Goal: Transaction & Acquisition: Purchase product/service

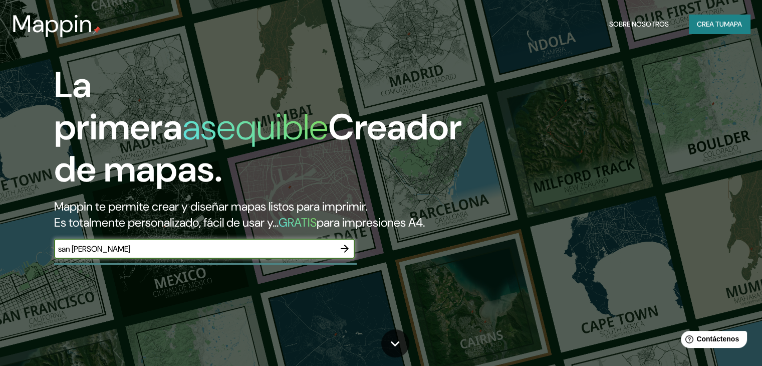
type input "san [PERSON_NAME]"
click at [347, 253] on icon "button" at bounding box center [345, 249] width 8 height 8
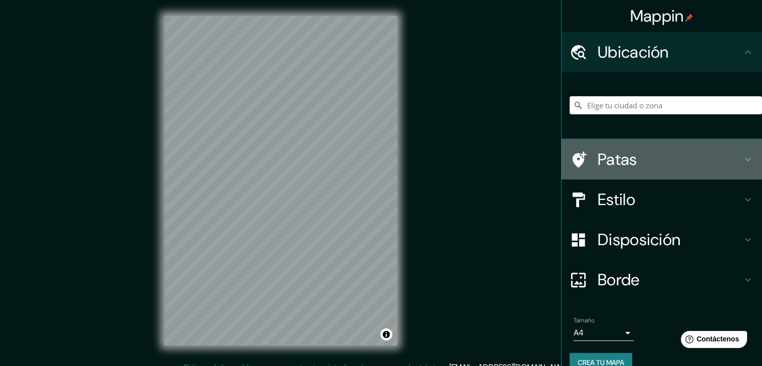
click at [624, 149] on font "Patas" at bounding box center [618, 159] width 40 height 21
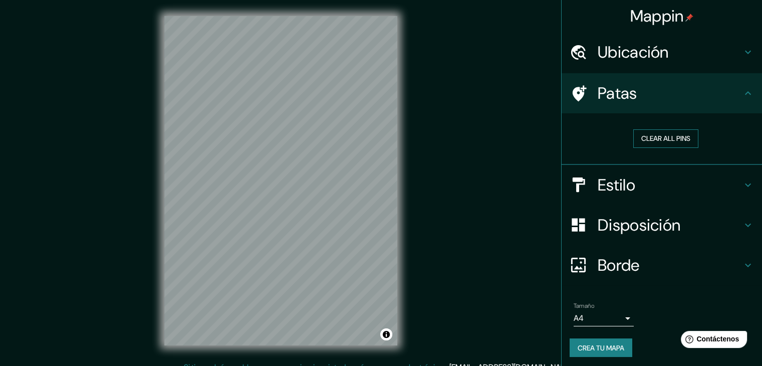
click at [636, 138] on button "Clear all pins" at bounding box center [666, 138] width 65 height 19
drag, startPoint x: 285, startPoint y: 173, endPoint x: 292, endPoint y: 192, distance: 20.0
click at [295, 192] on div at bounding box center [299, 195] width 8 height 8
drag, startPoint x: 296, startPoint y: 187, endPoint x: 303, endPoint y: 201, distance: 15.2
click at [303, 203] on div at bounding box center [305, 207] width 8 height 8
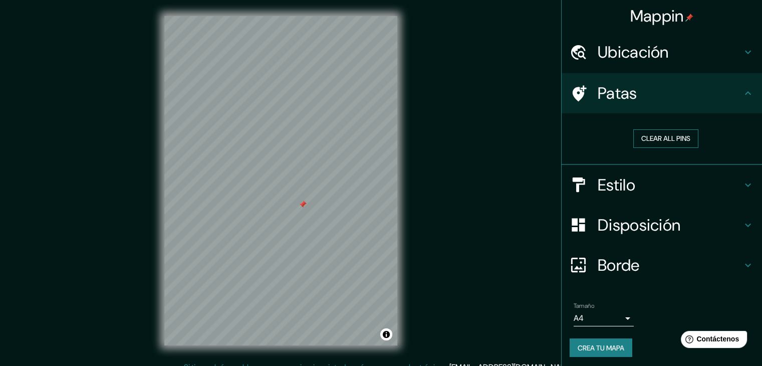
click at [636, 139] on button "Clear all pins" at bounding box center [666, 138] width 65 height 19
click at [617, 180] on font "Estilo" at bounding box center [617, 184] width 38 height 21
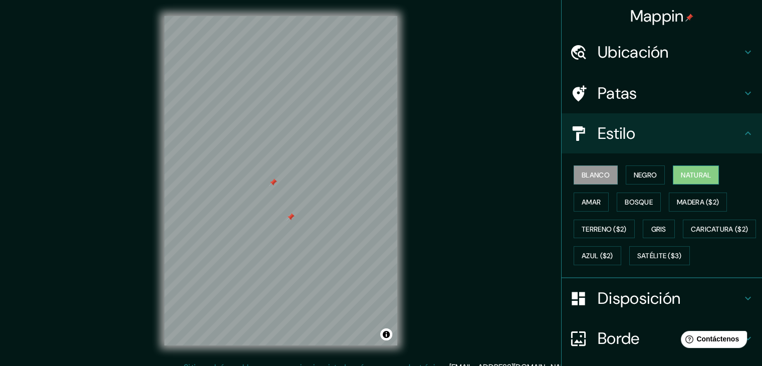
click at [674, 169] on button "Natural" at bounding box center [696, 174] width 46 height 19
click at [583, 205] on font "Amar" at bounding box center [591, 202] width 19 height 9
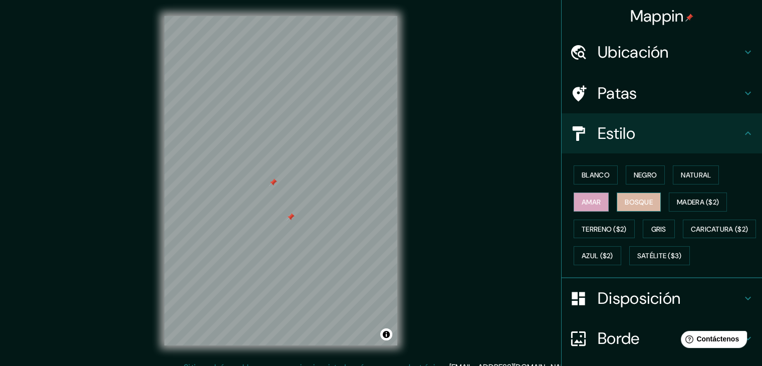
click at [625, 198] on font "Bosque" at bounding box center [639, 202] width 28 height 9
click at [681, 200] on font "Madera ($2)" at bounding box center [698, 202] width 42 height 9
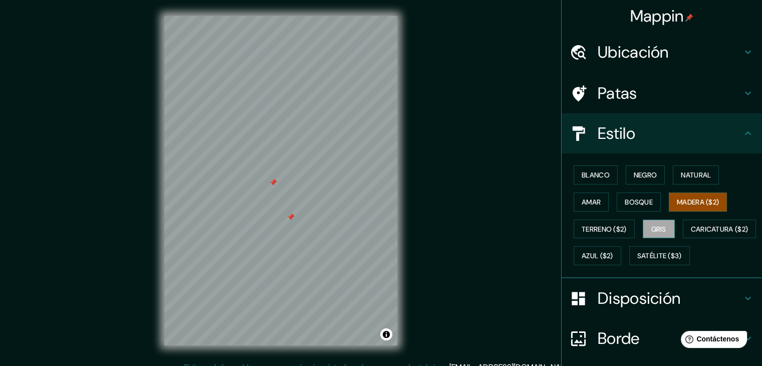
click at [652, 226] on font "Gris" at bounding box center [659, 229] width 15 height 9
click at [630, 265] on button "Satélite ($3)" at bounding box center [660, 255] width 61 height 19
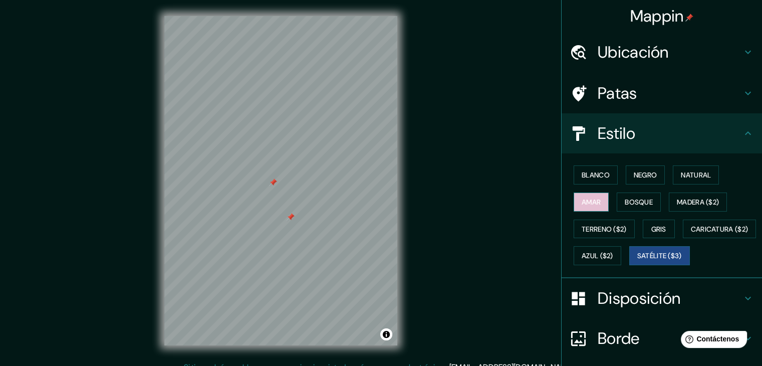
click at [583, 198] on font "Amar" at bounding box center [591, 202] width 19 height 9
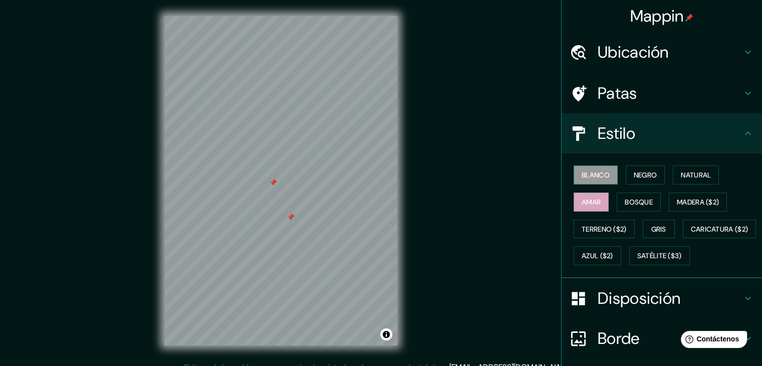
click at [592, 177] on font "Blanco" at bounding box center [596, 174] width 28 height 9
click at [634, 168] on font "Negro" at bounding box center [646, 174] width 24 height 13
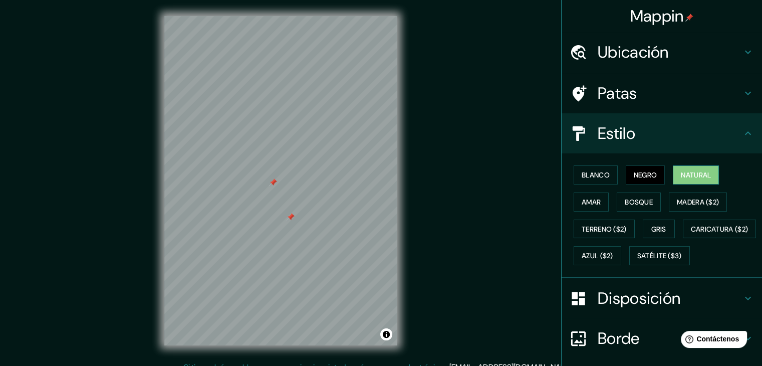
click at [686, 169] on font "Natural" at bounding box center [696, 174] width 30 height 13
click at [582, 205] on font "Amar" at bounding box center [591, 202] width 19 height 9
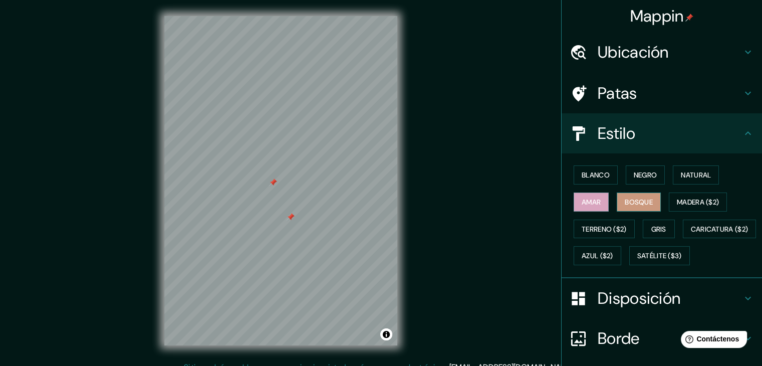
click at [630, 200] on font "Bosque" at bounding box center [639, 202] width 28 height 9
click at [677, 202] on font "Madera ($2)" at bounding box center [698, 202] width 42 height 9
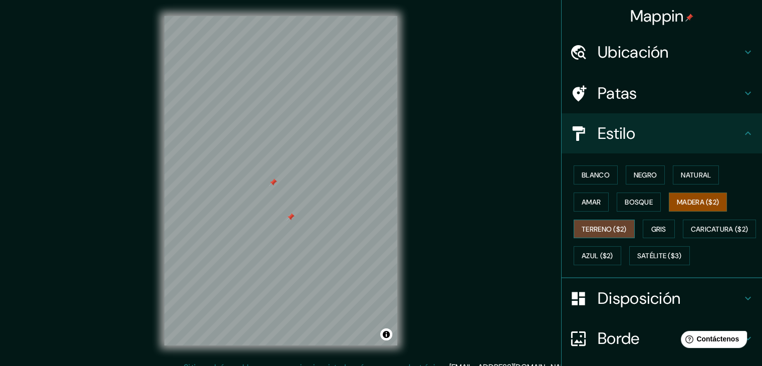
click at [583, 227] on font "Terreno ($2)" at bounding box center [604, 229] width 45 height 9
click at [638, 262] on font "Satélite ($3)" at bounding box center [660, 255] width 45 height 13
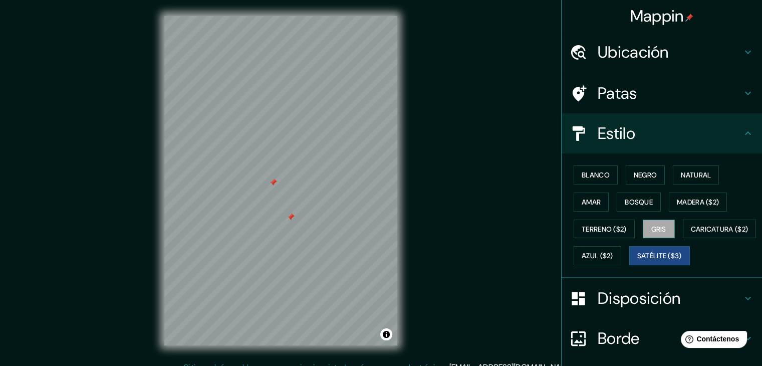
click at [652, 231] on font "Gris" at bounding box center [659, 229] width 15 height 9
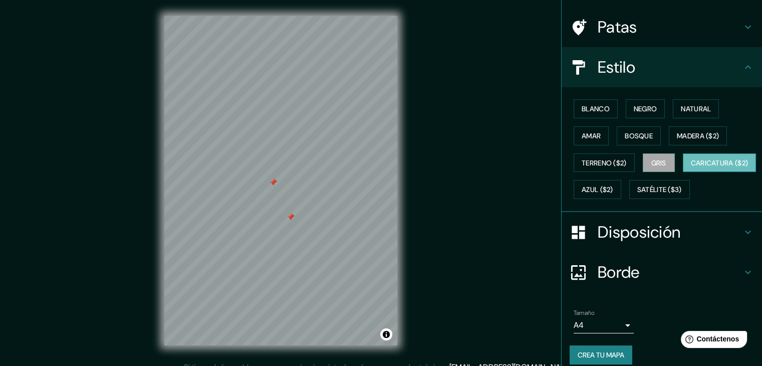
scroll to position [66, 0]
click at [590, 103] on font "Blanco" at bounding box center [596, 109] width 28 height 13
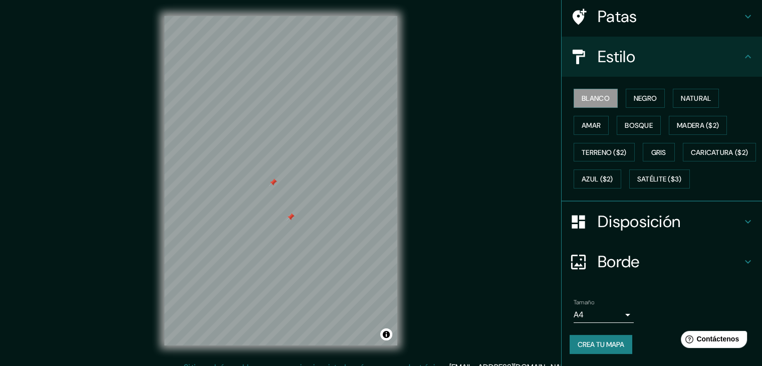
click at [626, 228] on font "Disposición" at bounding box center [639, 221] width 83 height 21
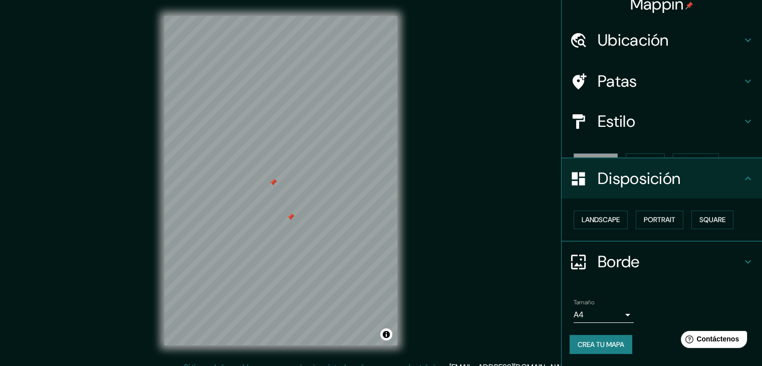
scroll to position [0, 0]
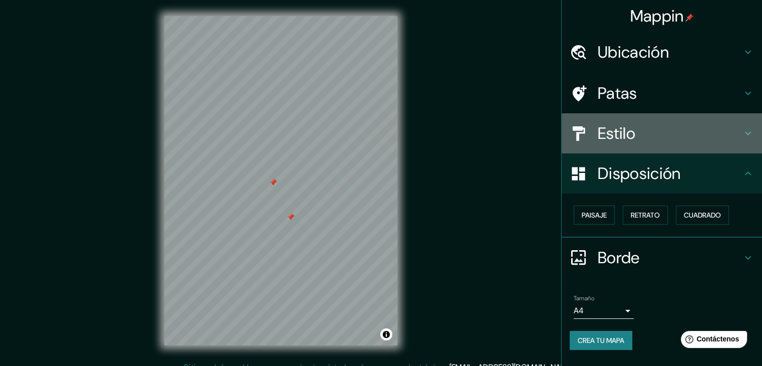
click at [614, 132] on font "Estilo" at bounding box center [617, 133] width 38 height 21
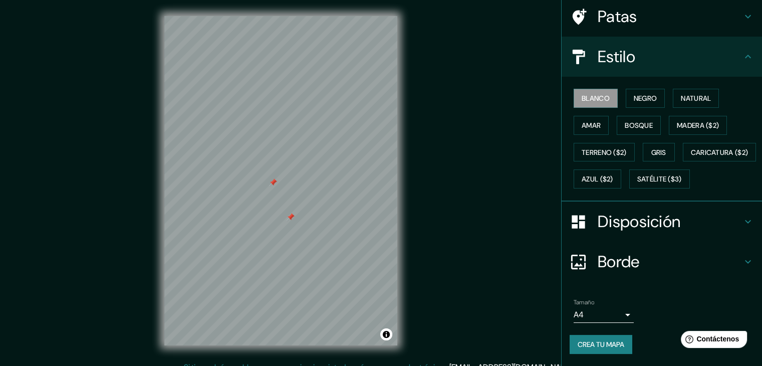
click at [637, 221] on font "Disposición" at bounding box center [639, 221] width 83 height 21
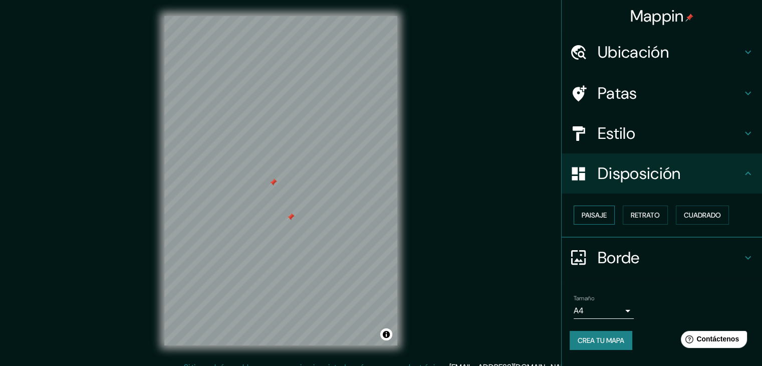
click at [598, 212] on font "Paisaje" at bounding box center [594, 215] width 25 height 9
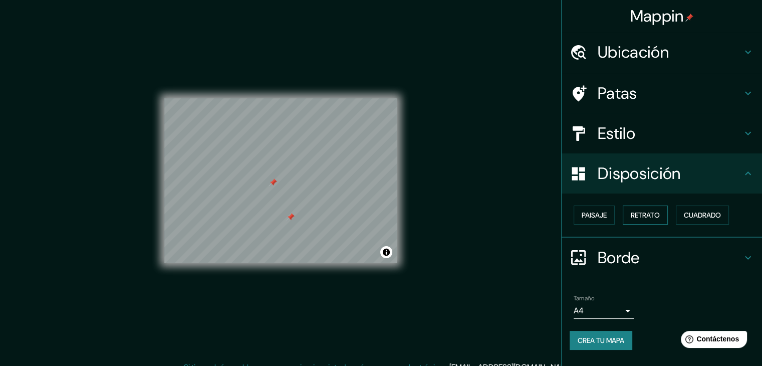
click at [643, 211] on font "Retrato" at bounding box center [645, 215] width 29 height 9
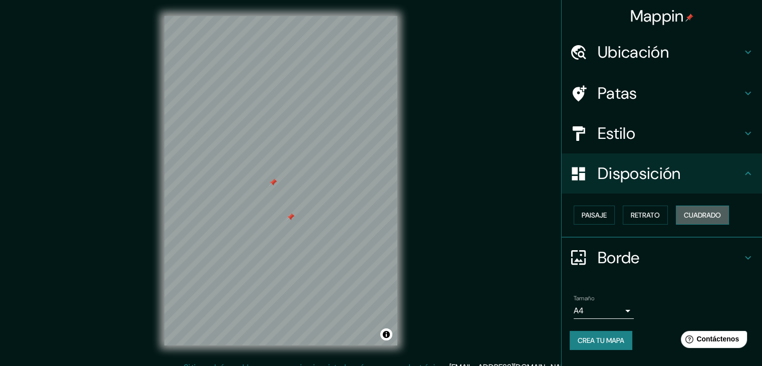
click at [697, 217] on font "Cuadrado" at bounding box center [702, 215] width 37 height 9
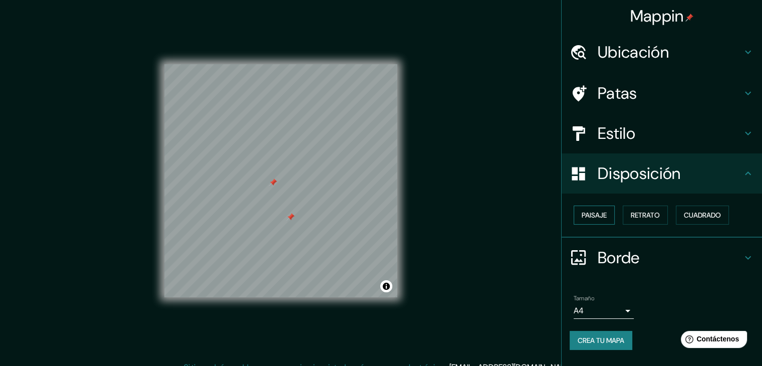
click at [591, 218] on font "Paisaje" at bounding box center [594, 215] width 25 height 9
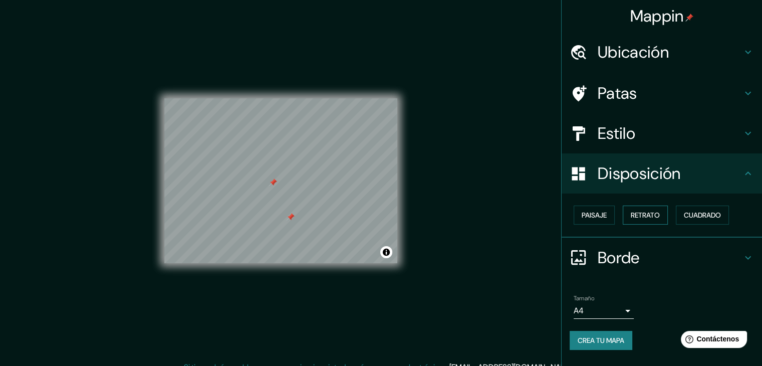
click at [639, 214] on font "Retrato" at bounding box center [645, 215] width 29 height 9
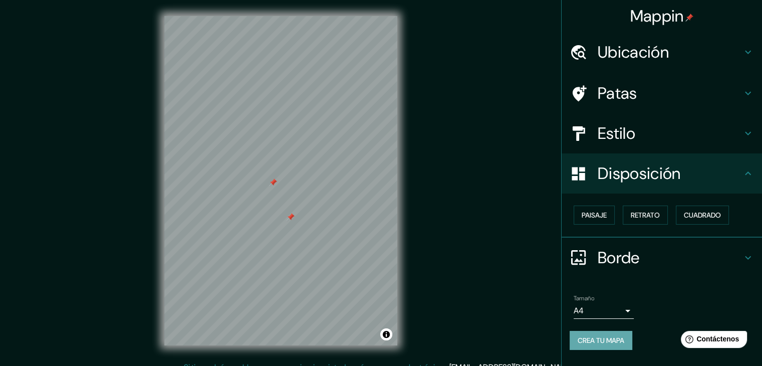
click at [597, 341] on font "Crea tu mapa" at bounding box center [601, 340] width 47 height 9
